Goal: Information Seeking & Learning: Find specific fact

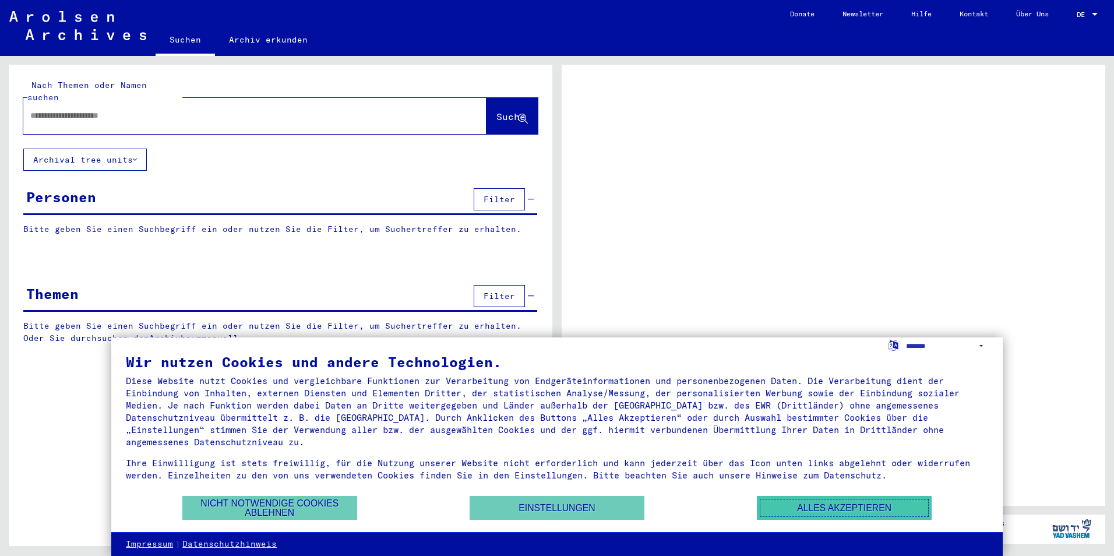
click at [816, 512] on button "Alles akzeptieren" at bounding box center [844, 508] width 175 height 24
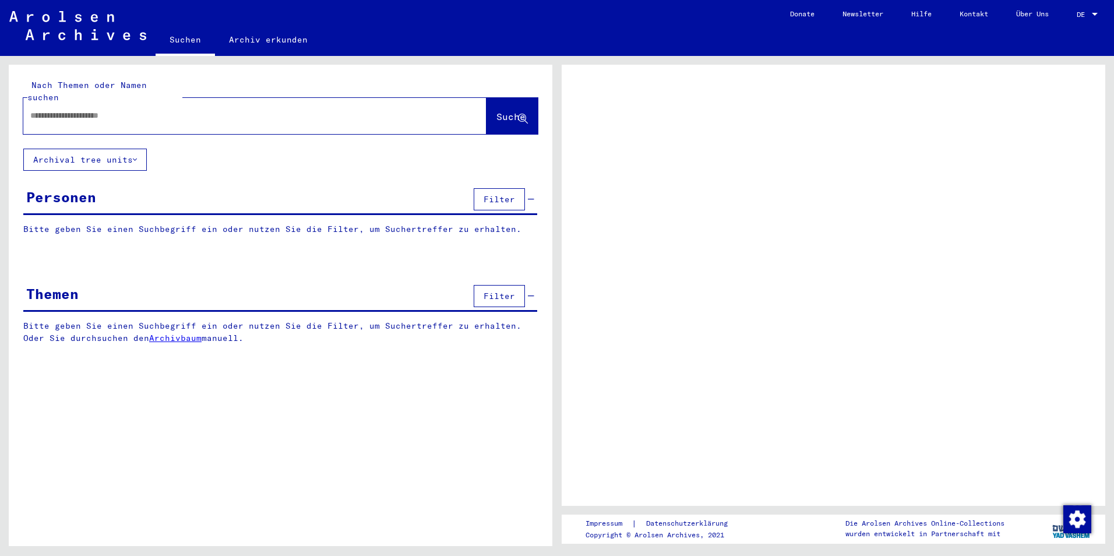
click at [280, 117] on div at bounding box center [254, 116] width 463 height 36
click at [284, 111] on div at bounding box center [240, 116] width 435 height 26
click at [284, 110] on input "text" at bounding box center [244, 116] width 428 height 12
click at [132, 152] on button "Archival tree units" at bounding box center [85, 160] width 124 height 22
click at [183, 110] on input "text" at bounding box center [244, 116] width 428 height 12
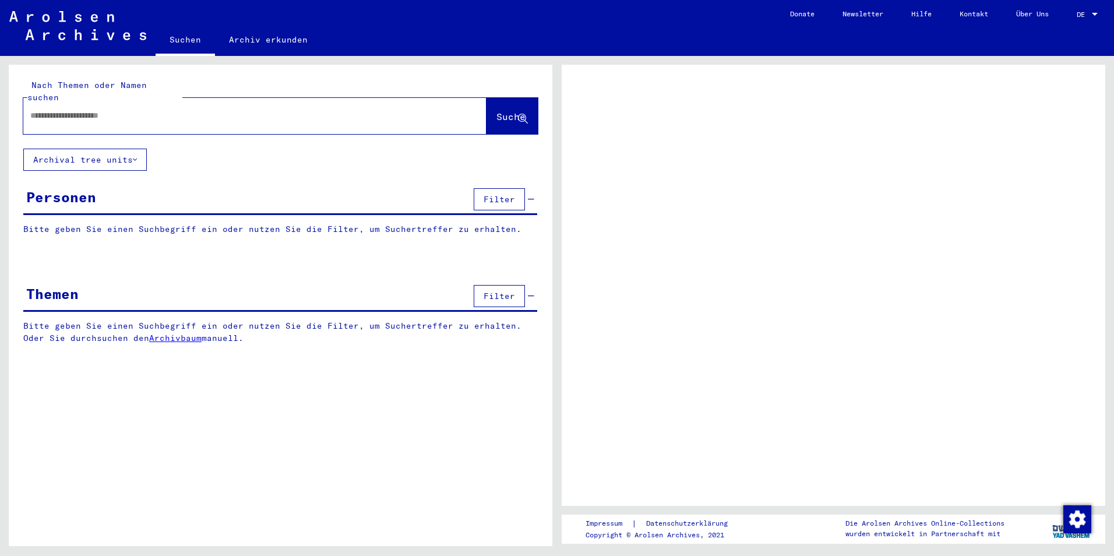
click at [188, 110] on input "text" at bounding box center [244, 116] width 428 height 12
click at [361, 142] on div "Nach Themen oder Namen suchen Suche Archival tree units Personen Filter Bitte g…" at bounding box center [281, 213] width 544 height 297
click at [370, 118] on div at bounding box center [254, 116] width 463 height 36
click at [375, 110] on input "text" at bounding box center [244, 116] width 428 height 12
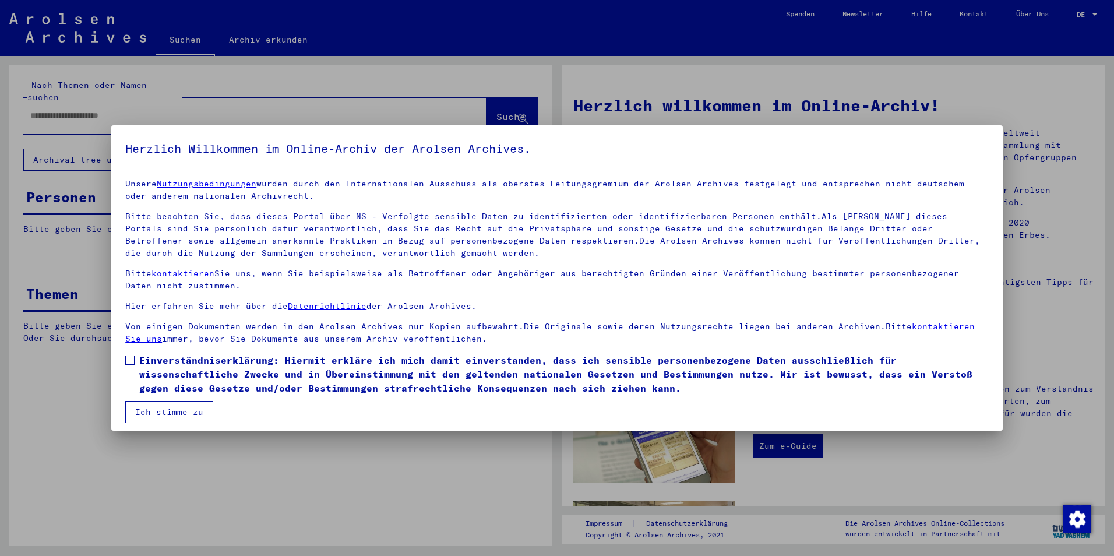
scroll to position [6, 0]
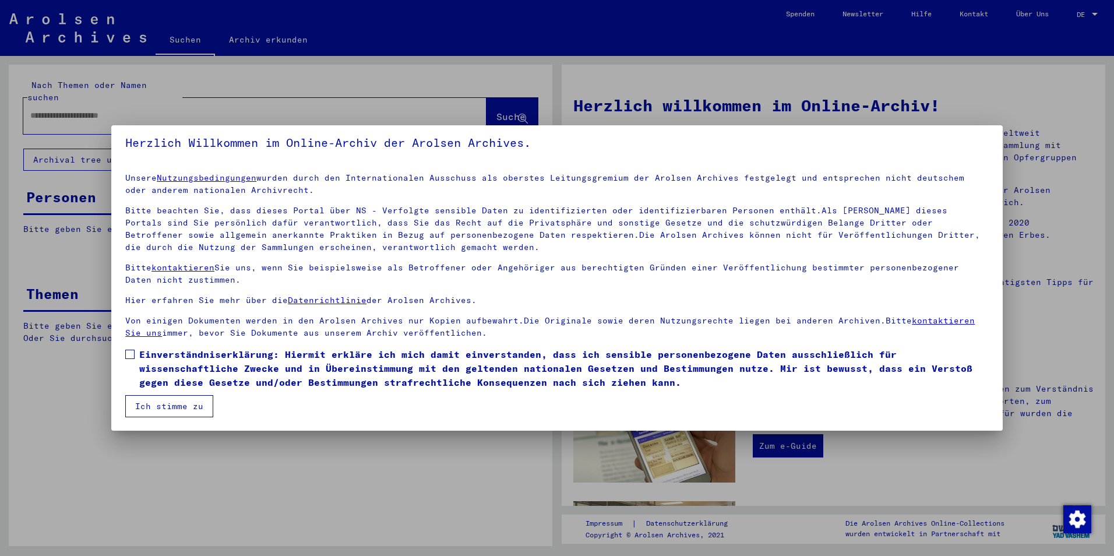
click at [126, 347] on label "Einverständniserklärung: Hiermit erkläre ich mich damit einverstanden, dass ich…" at bounding box center [557, 368] width 864 height 42
click at [174, 405] on button "Ich stimme zu" at bounding box center [169, 406] width 88 height 22
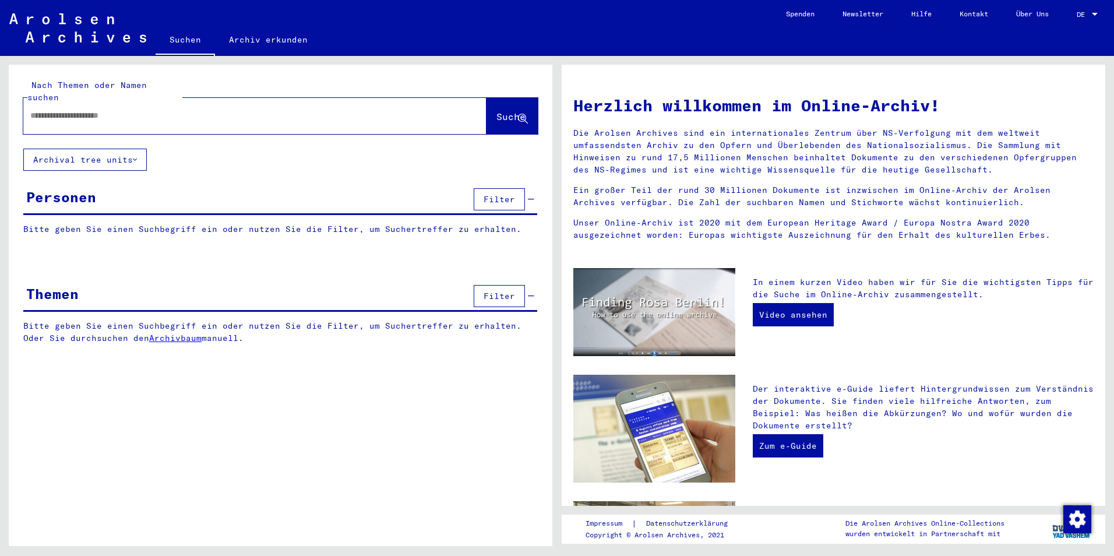
click at [223, 103] on div at bounding box center [237, 116] width 428 height 26
click at [224, 110] on input "text" at bounding box center [240, 116] width 421 height 12
type input "******"
click at [487, 102] on button "Suche" at bounding box center [512, 116] width 51 height 36
click at [501, 111] on span "Suche" at bounding box center [511, 117] width 29 height 12
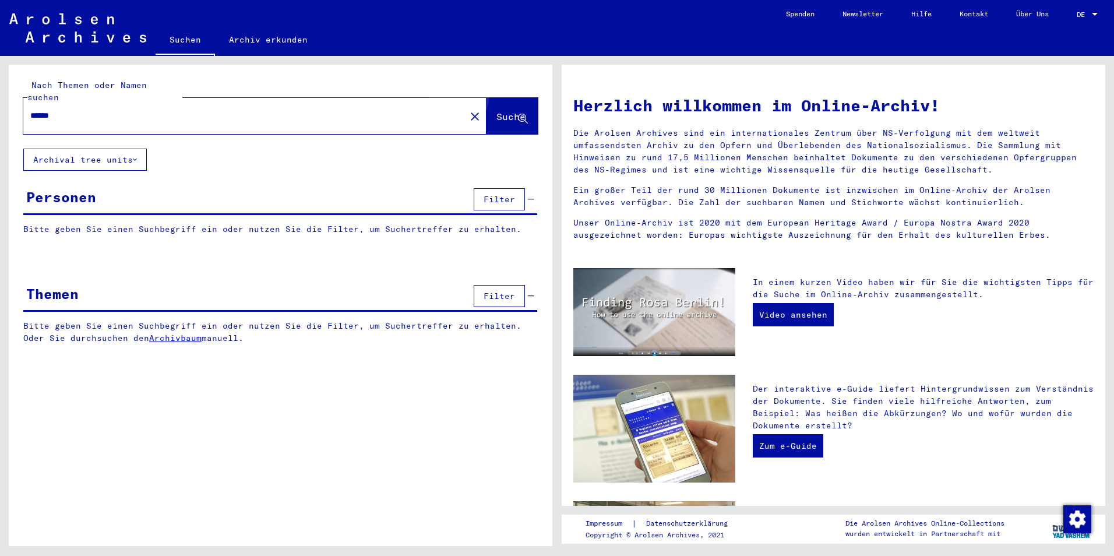
click at [501, 111] on span "Suche" at bounding box center [511, 117] width 29 height 12
